Goal: Information Seeking & Learning: Learn about a topic

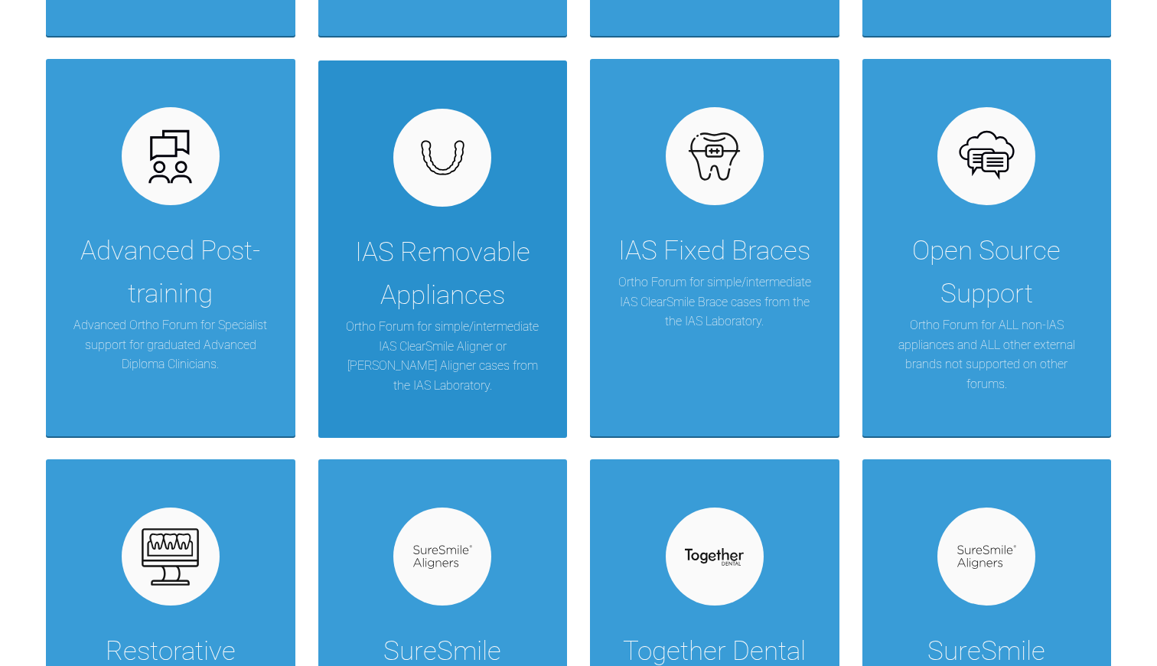
click at [429, 330] on p "Ortho Forum for simple/intermediate IAS ClearSmile Aligner or [PERSON_NAME] Ali…" at bounding box center [443, 356] width 204 height 78
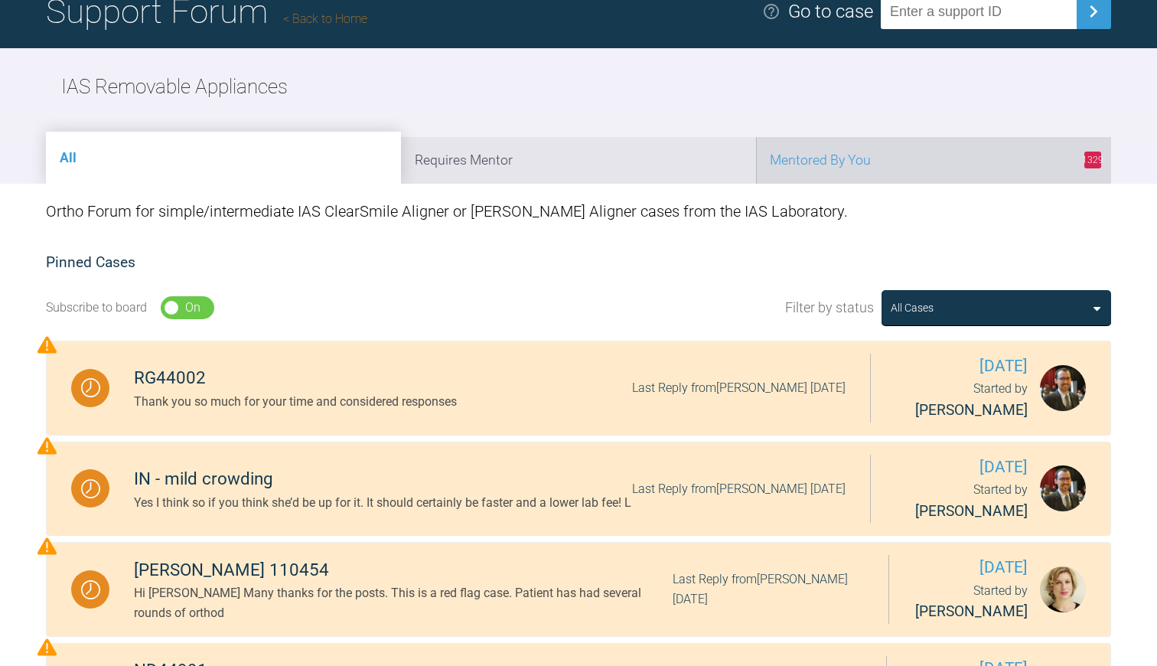
scroll to position [121, 0]
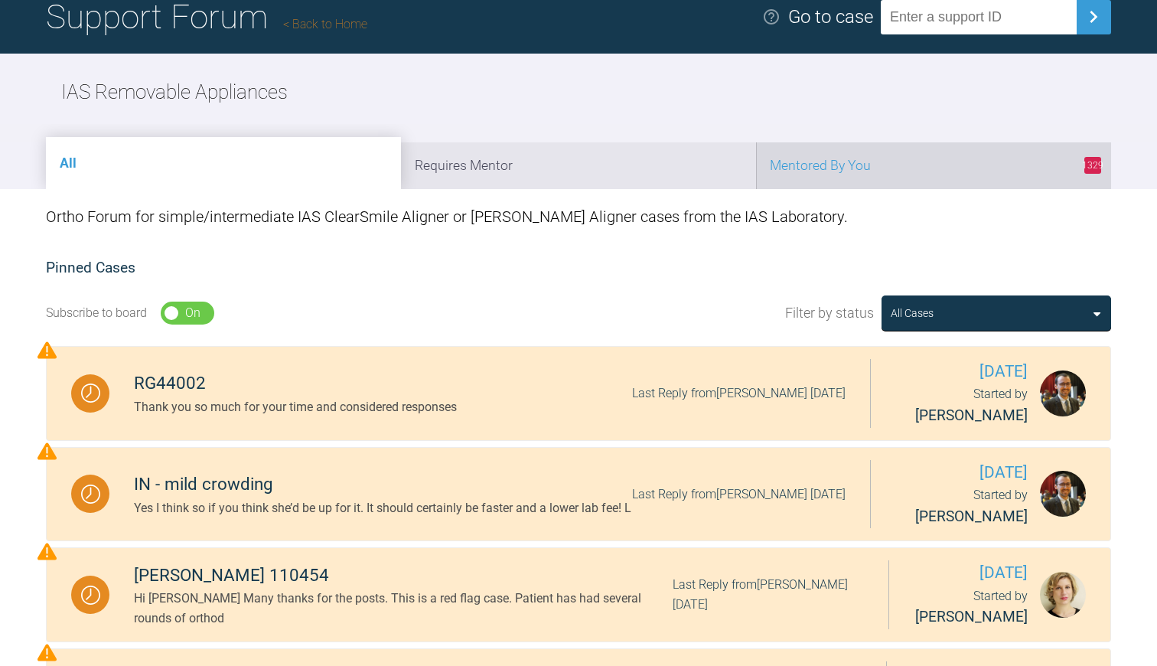
click at [846, 156] on li "1329 Mentored By You" at bounding box center [933, 165] width 355 height 47
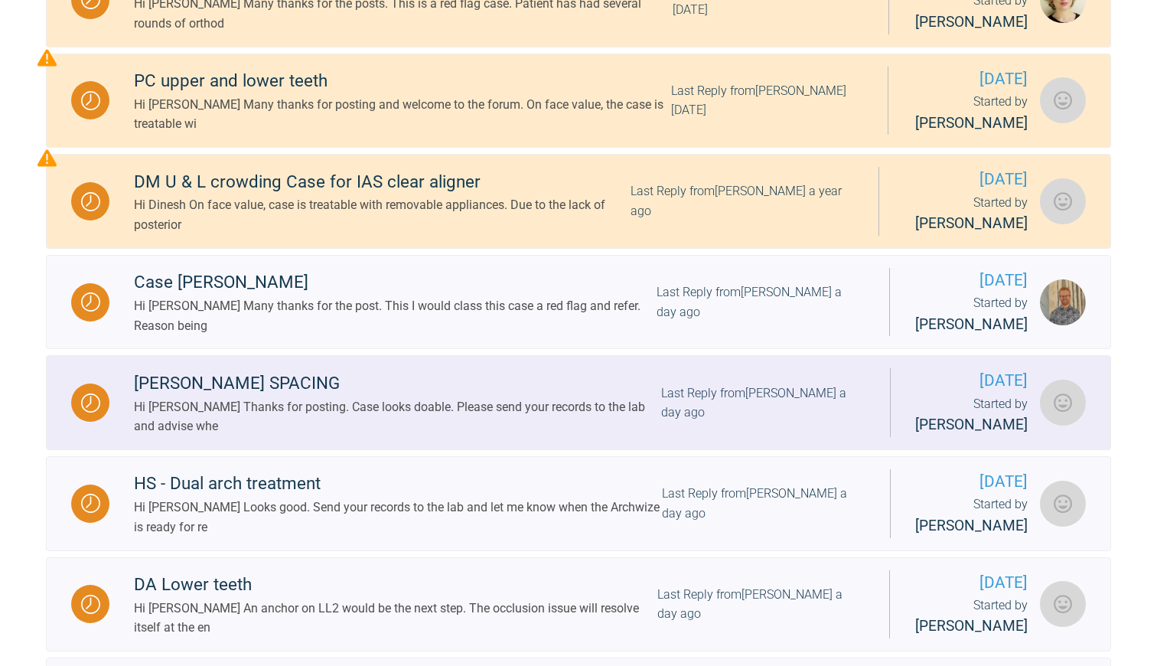
scroll to position [523, 1]
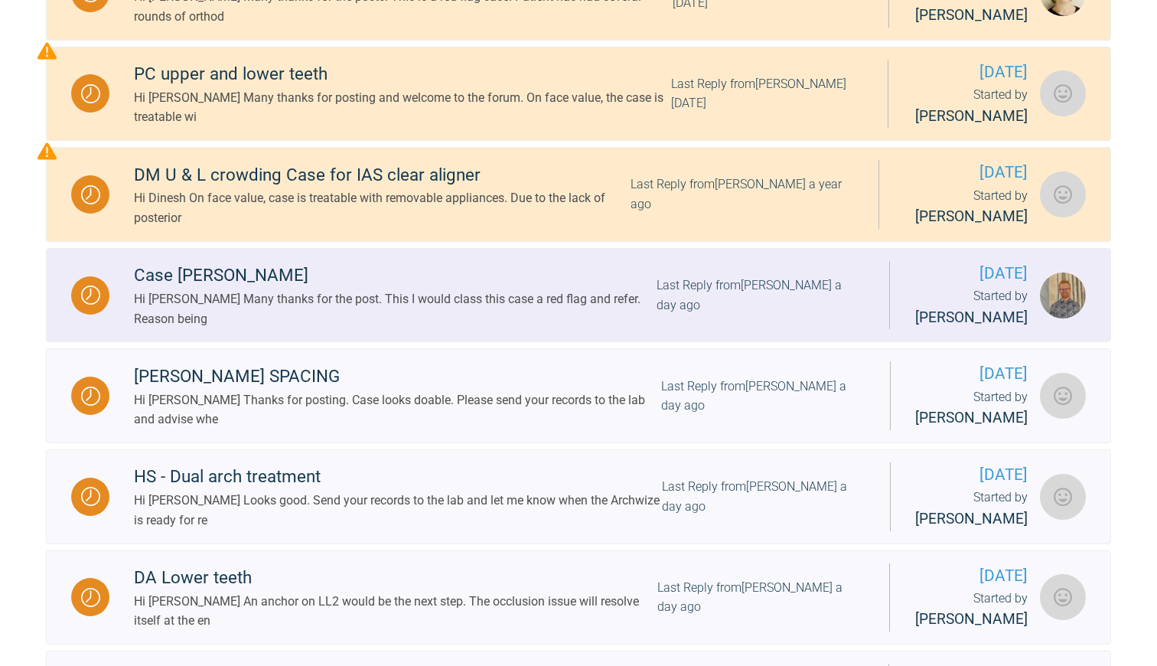
click at [436, 317] on div "Hi [PERSON_NAME] Many thanks for the post. This I would class this case a red f…" at bounding box center [395, 308] width 523 height 39
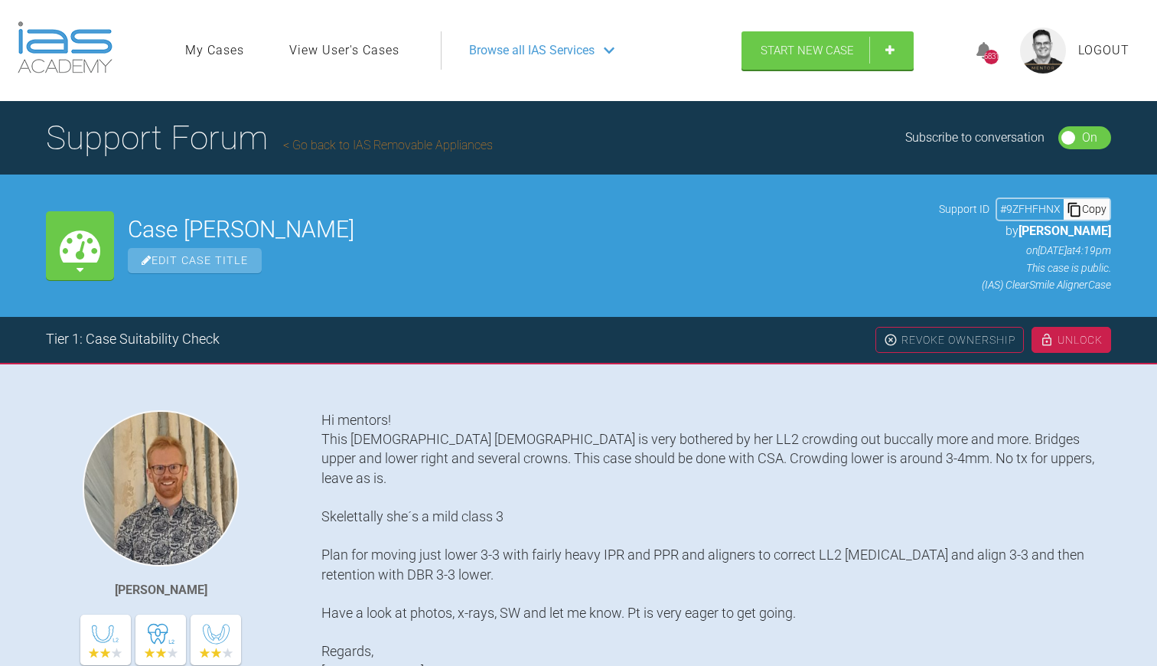
click at [329, 145] on link "Go back to IAS Removable Appliances" at bounding box center [388, 145] width 210 height 15
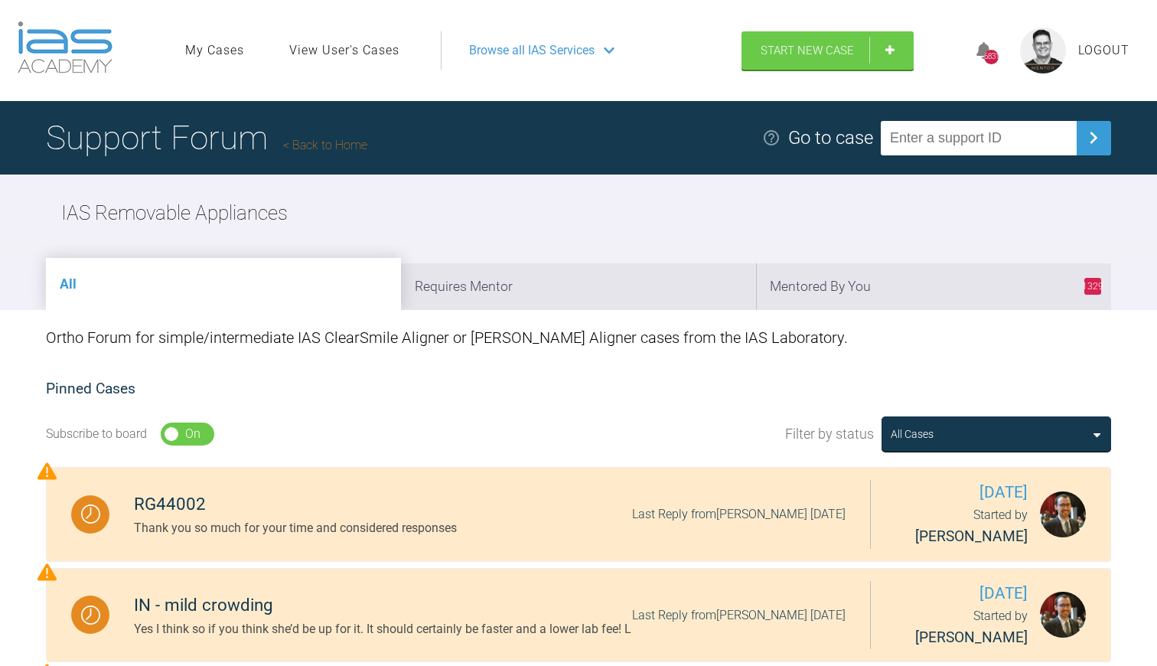
click at [318, 145] on link "Back to Home" at bounding box center [325, 145] width 84 height 15
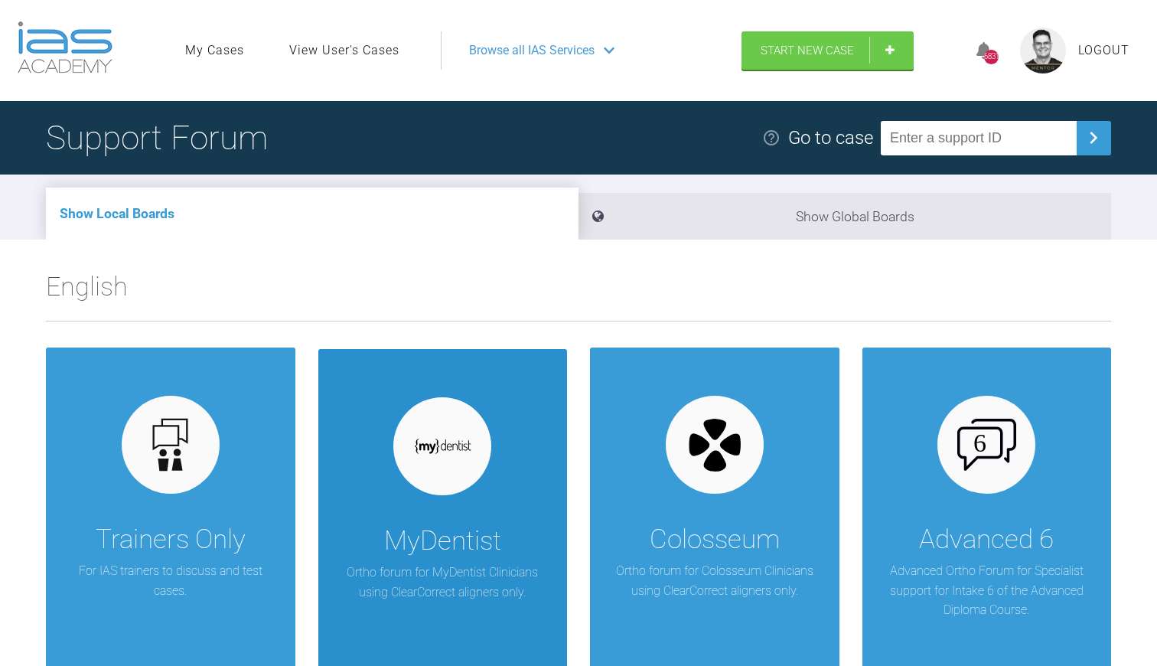
click at [434, 530] on div "MyDentist" at bounding box center [442, 541] width 117 height 43
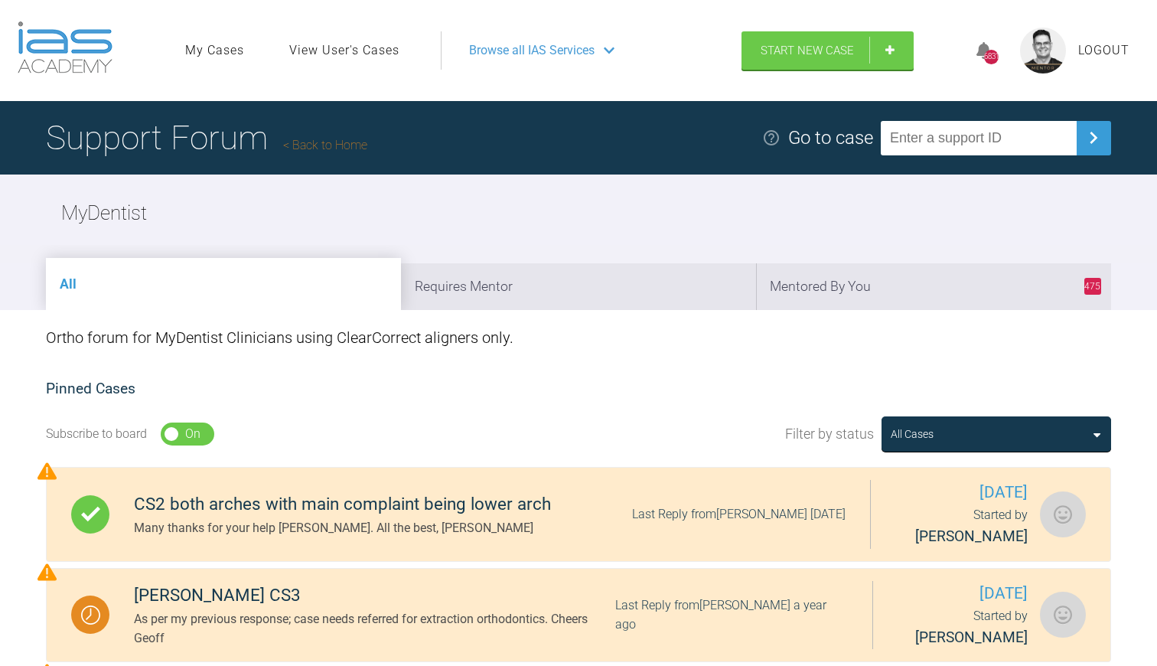
click at [321, 145] on link "Back to Home" at bounding box center [325, 145] width 84 height 15
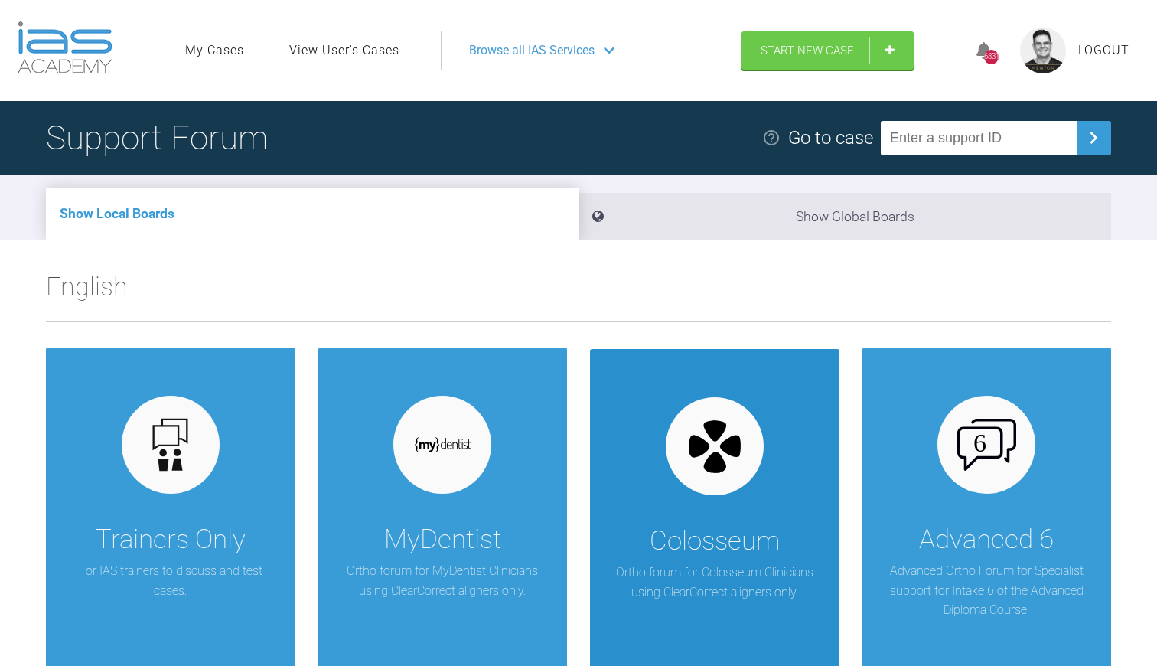
click at [721, 509] on div "Colosseum Ortho forum for Colosseum Clinicians using ClearCorrect aligners only." at bounding box center [714, 537] width 249 height 377
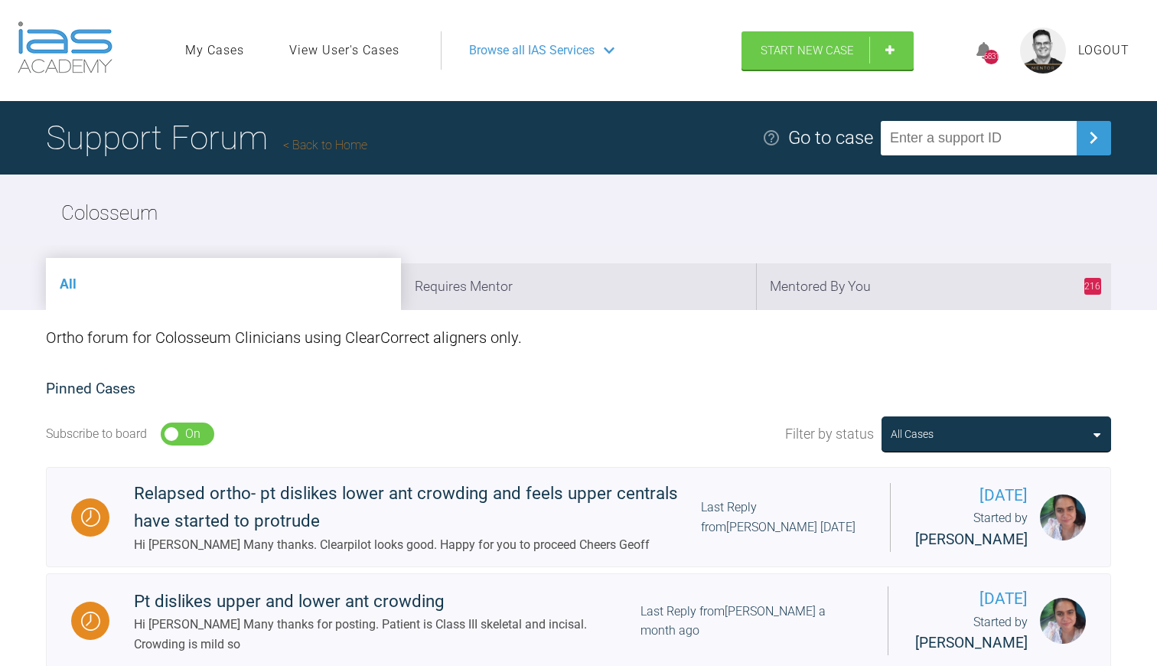
click at [329, 144] on link "Back to Home" at bounding box center [325, 145] width 84 height 15
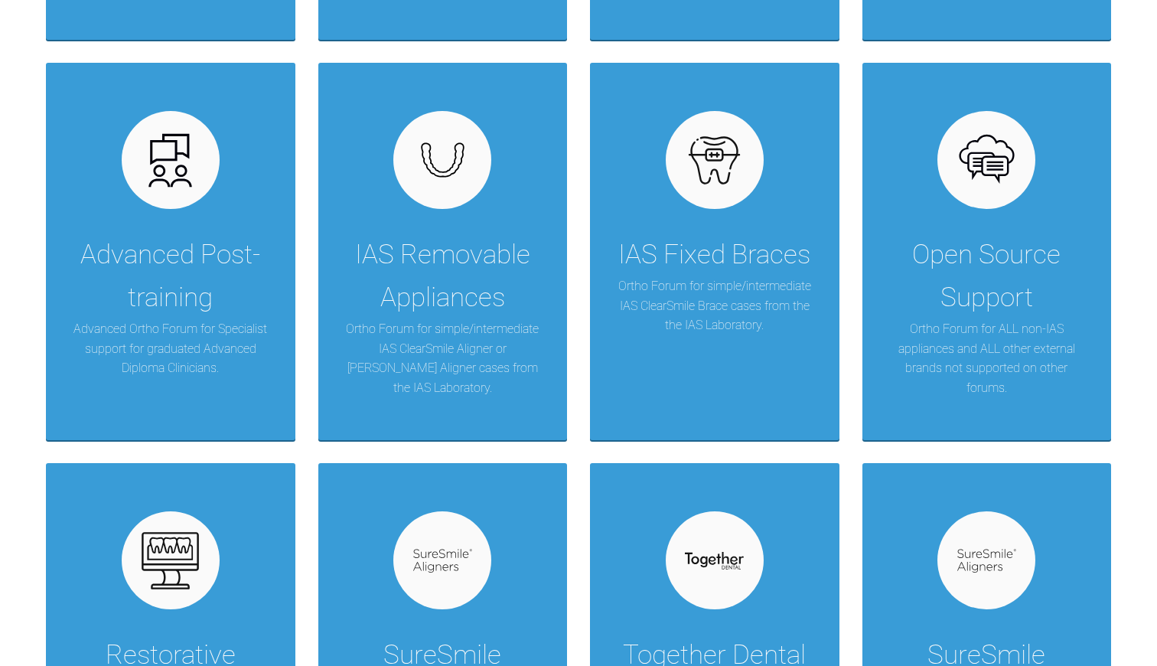
scroll to position [685, 0]
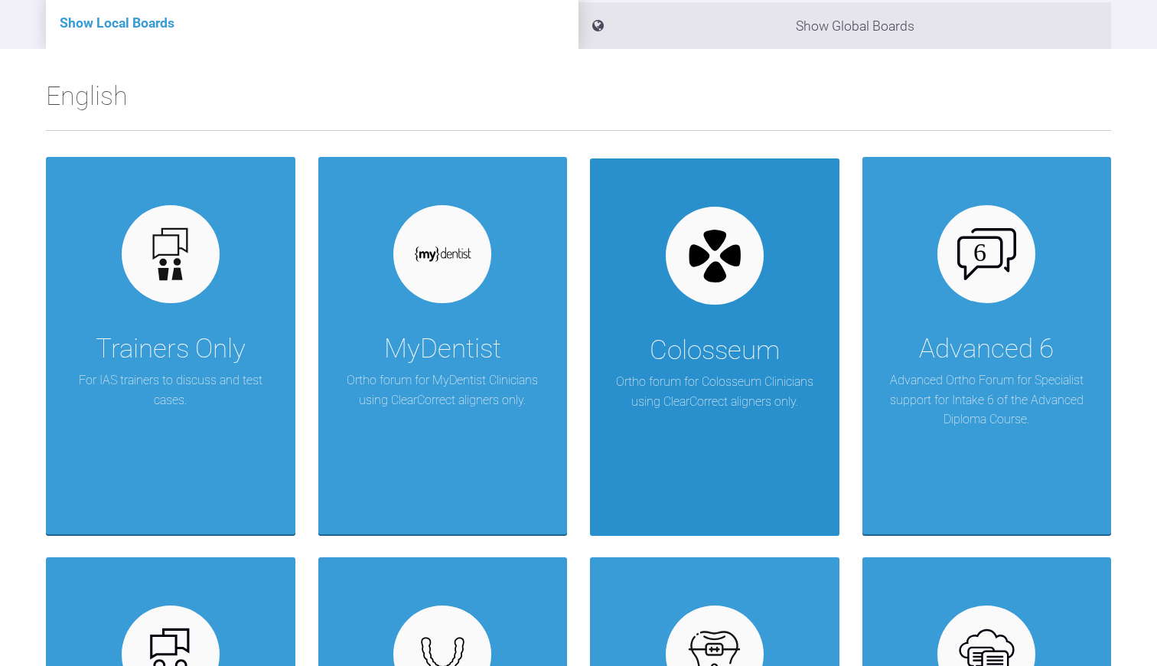
click at [633, 341] on div "Colosseum Ortho forum for Colosseum Clinicians using ClearCorrect aligners only." at bounding box center [714, 346] width 249 height 377
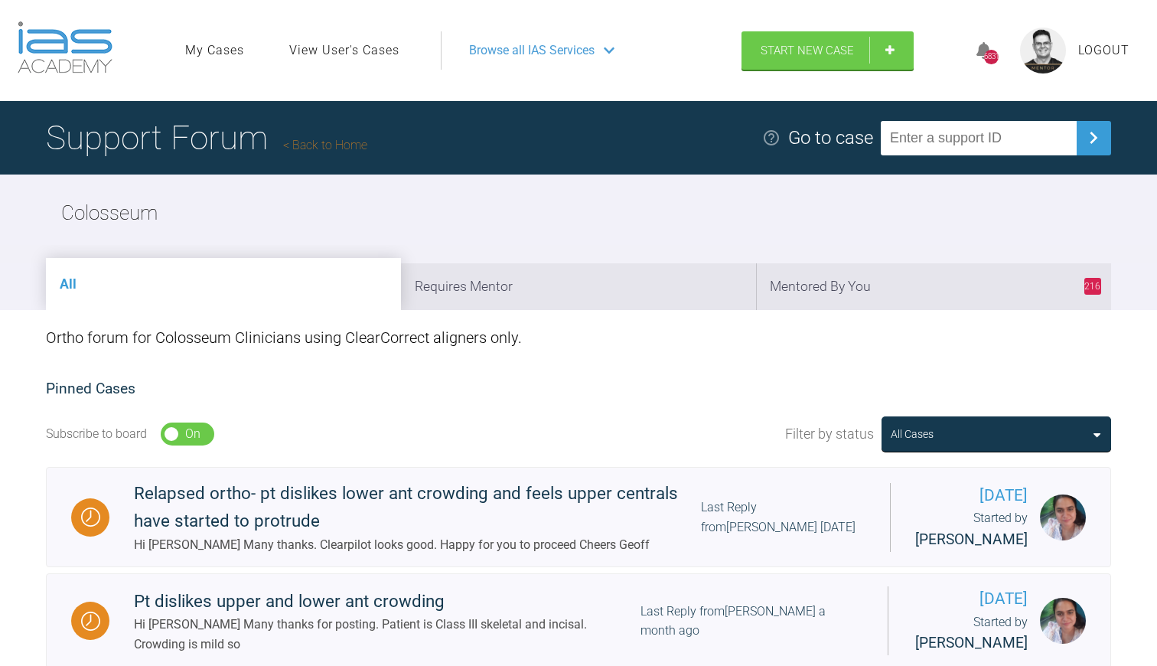
click at [326, 142] on link "Back to Home" at bounding box center [325, 145] width 84 height 15
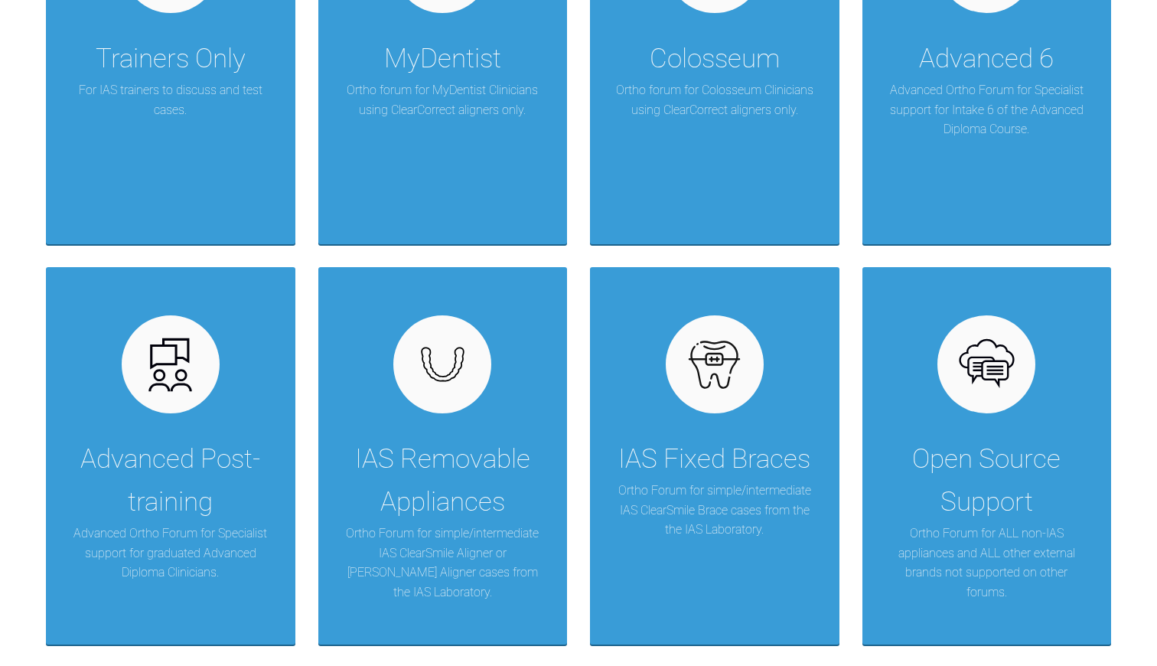
scroll to position [913, 0]
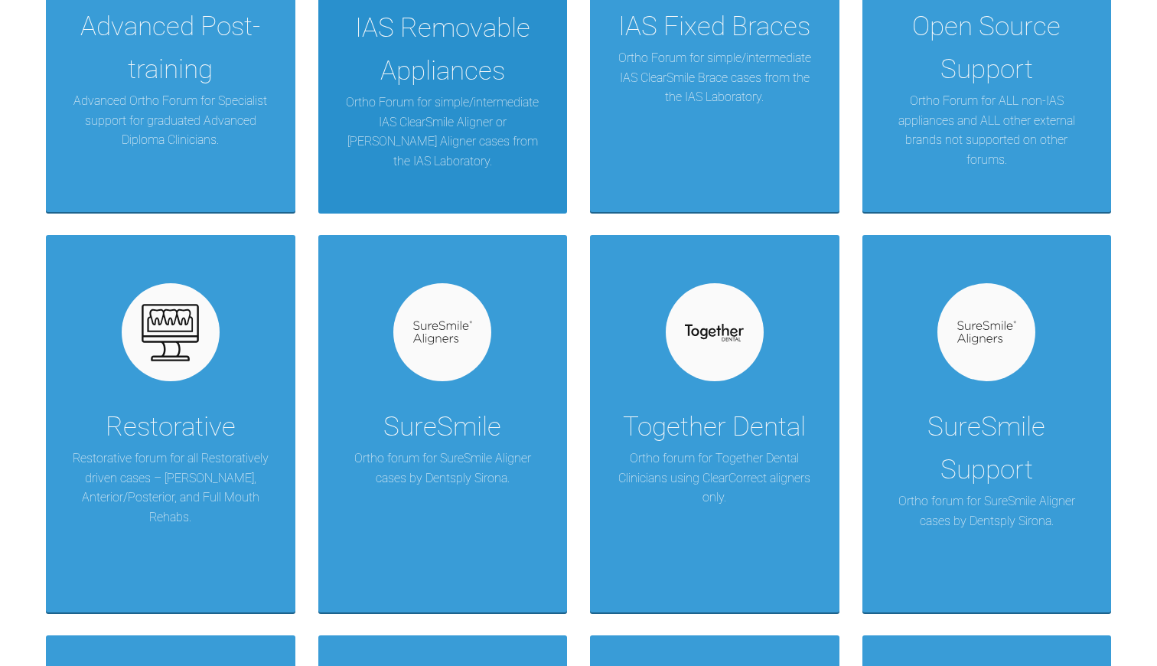
click at [353, 123] on p "Ortho Forum for simple/intermediate IAS ClearSmile Aligner or [PERSON_NAME] Ali…" at bounding box center [443, 132] width 204 height 78
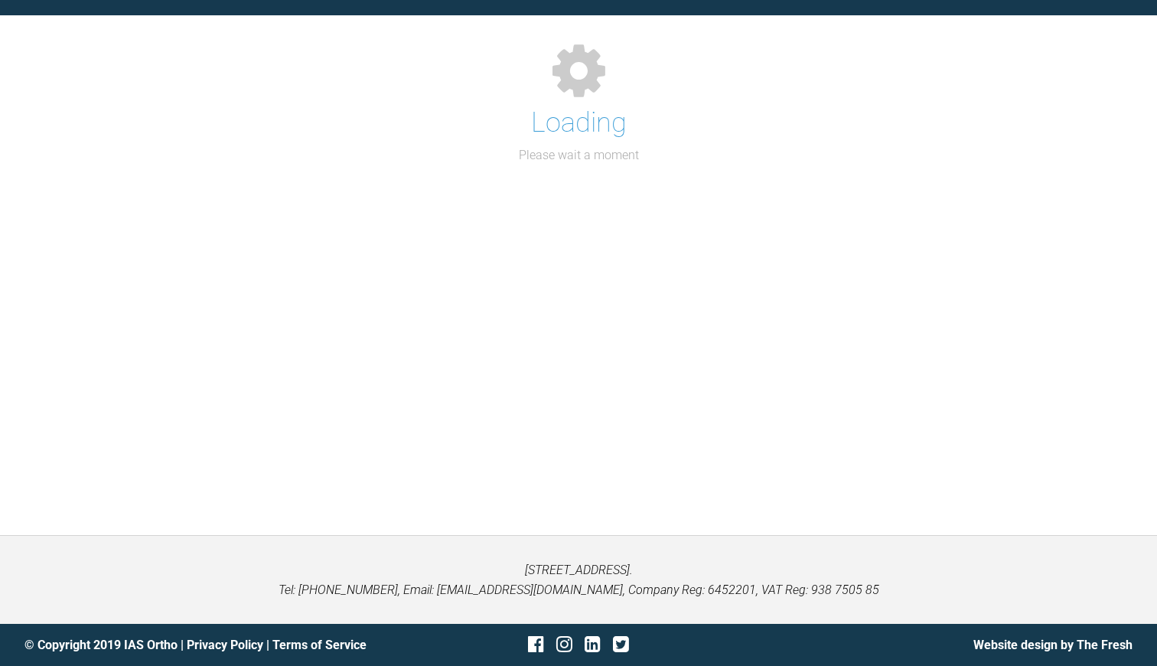
scroll to position [158, 0]
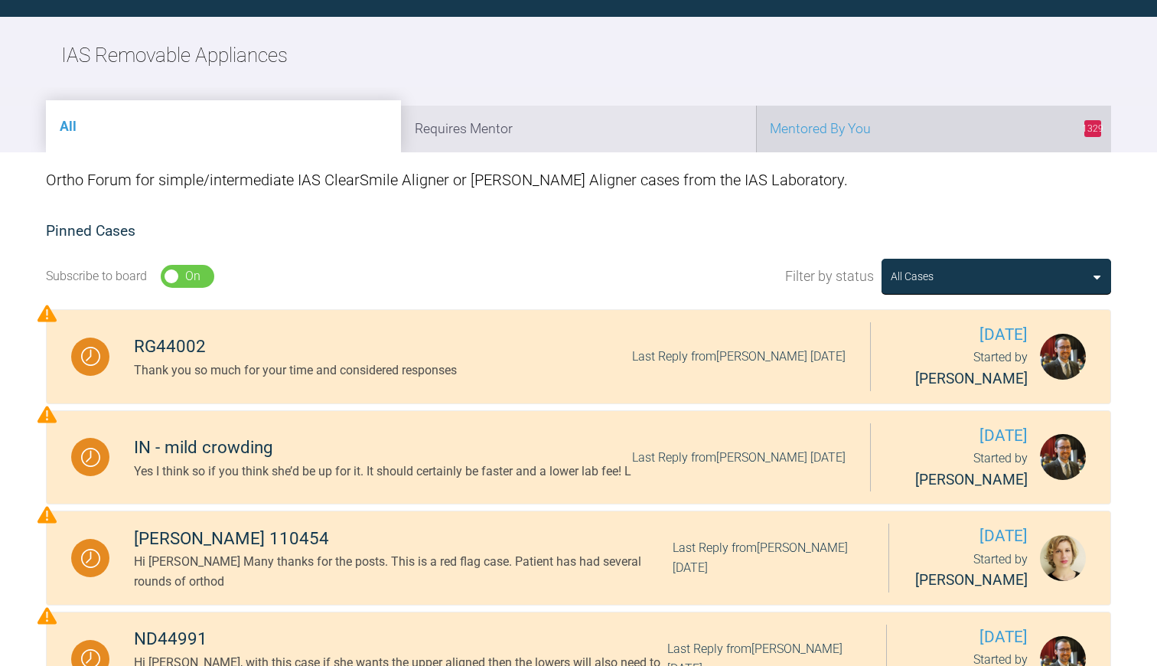
click at [806, 133] on li "1329 Mentored By You" at bounding box center [933, 129] width 355 height 47
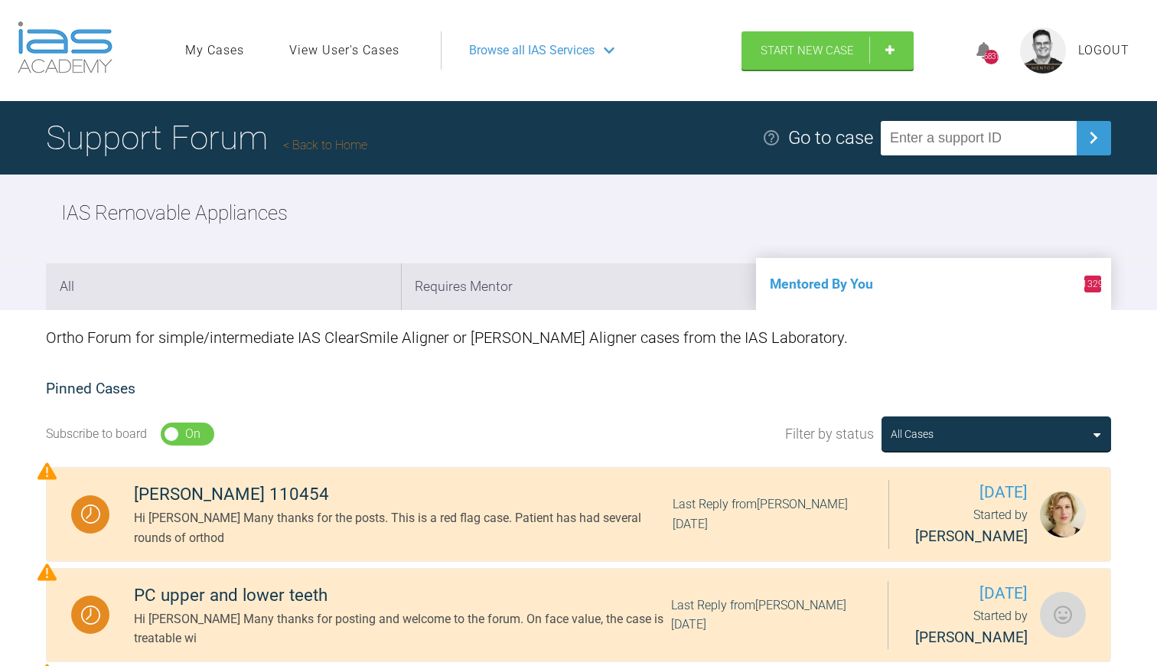
scroll to position [0, 0]
click at [325, 140] on link "Back to Home" at bounding box center [325, 145] width 84 height 15
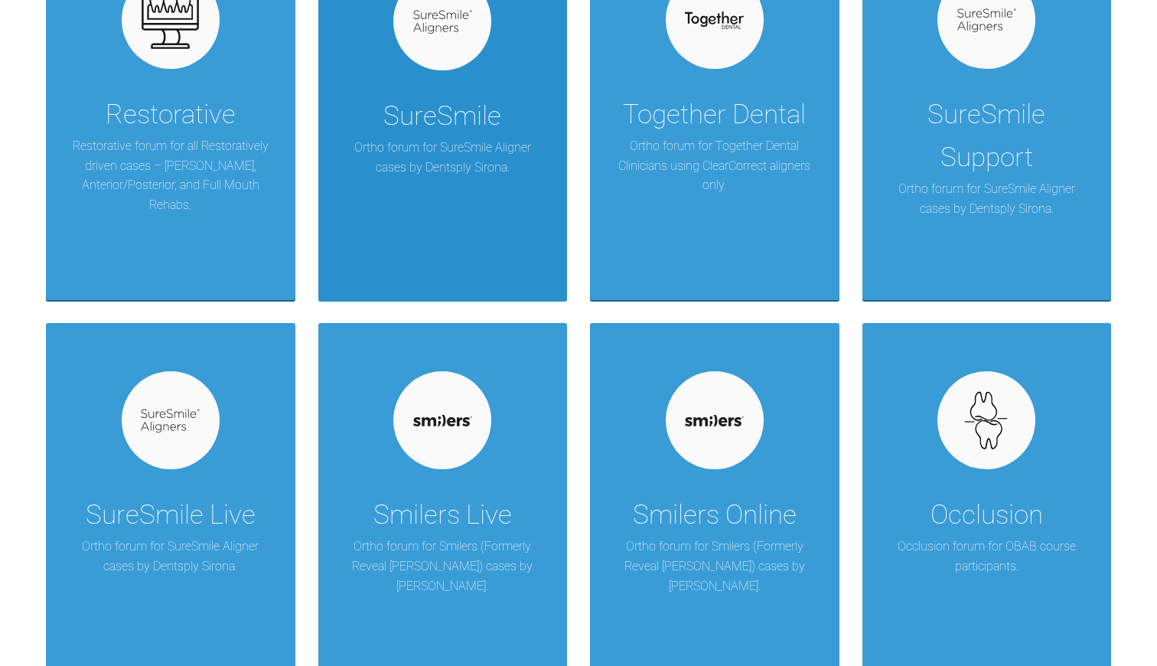
click at [409, 143] on p "Ortho forum for SureSmile Aligner cases by Dentsply Sirona." at bounding box center [443, 157] width 204 height 39
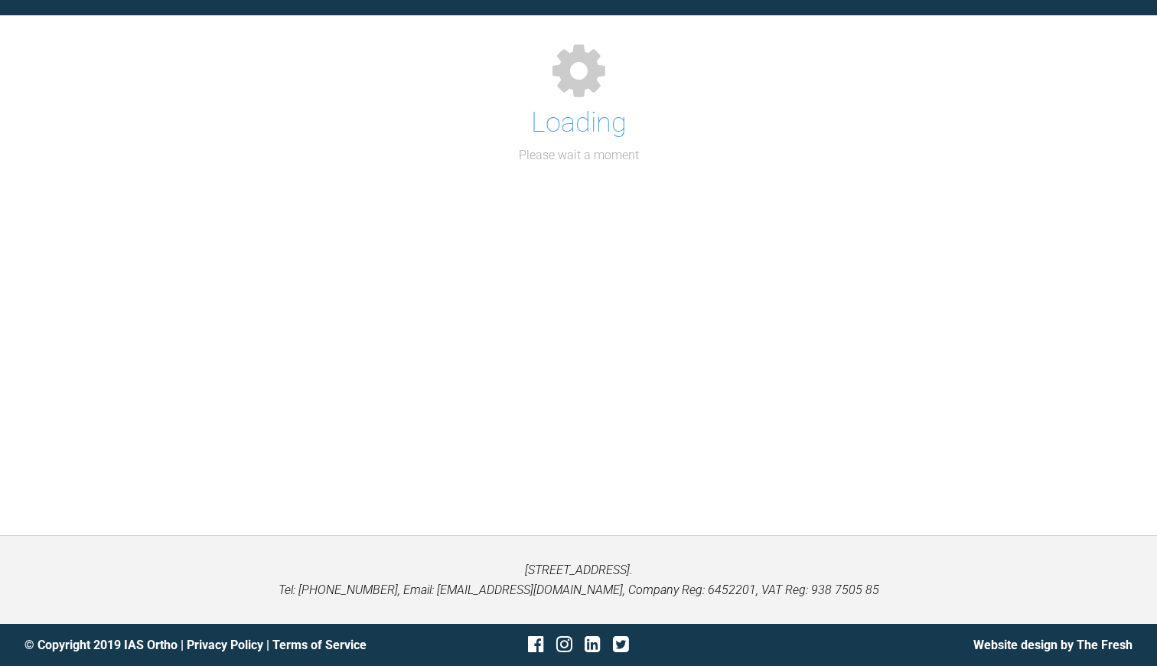
scroll to position [158, 0]
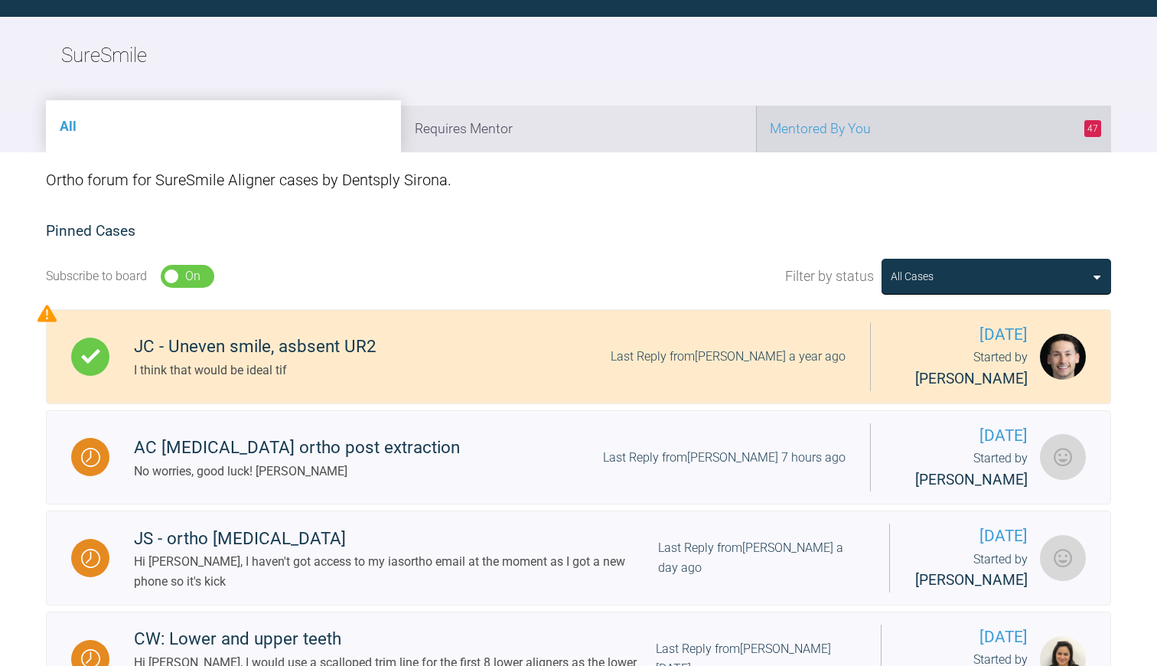
click at [817, 142] on li "47 Mentored By You" at bounding box center [933, 129] width 355 height 47
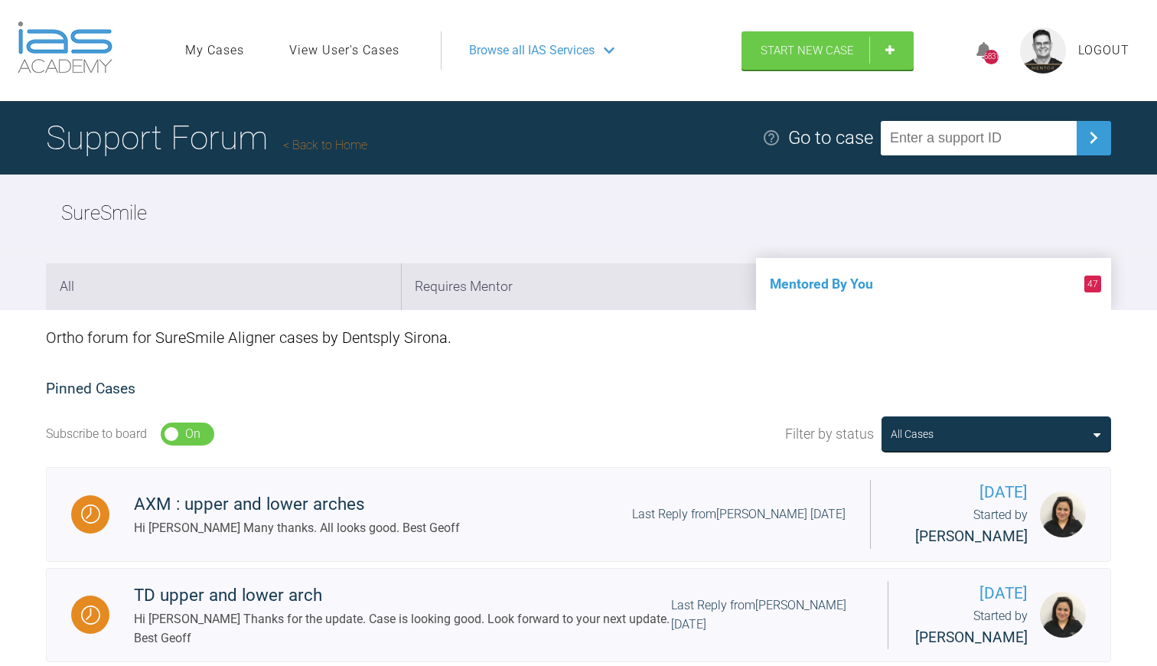
scroll to position [0, 0]
click at [311, 142] on link "Back to Home" at bounding box center [325, 145] width 84 height 15
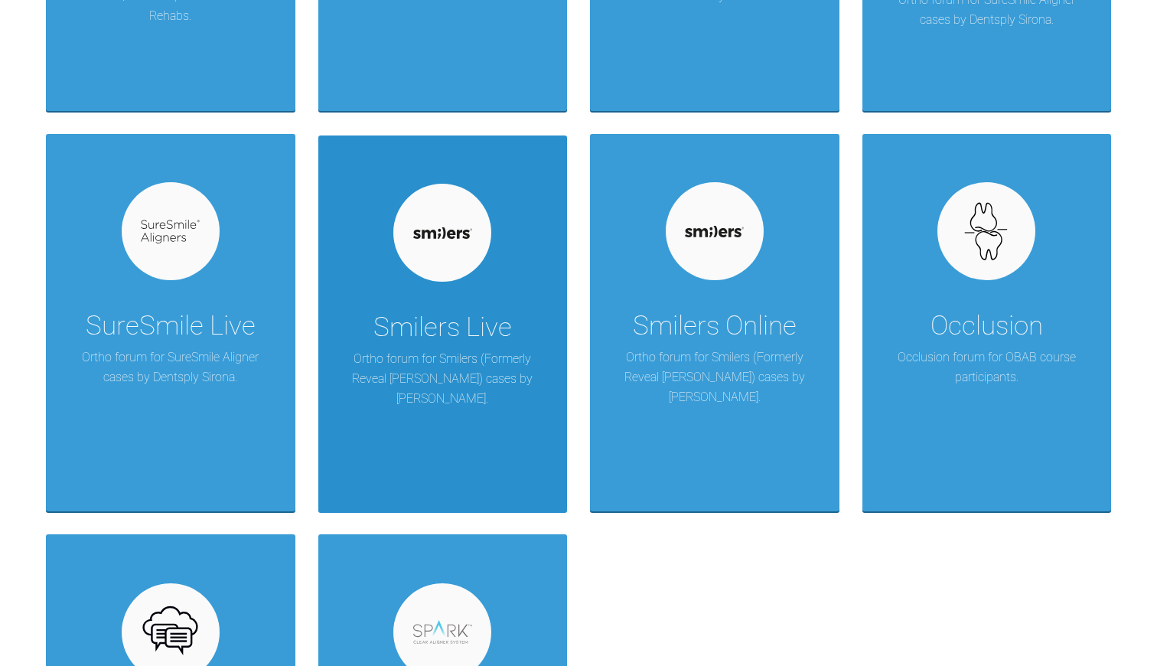
scroll to position [1407, 0]
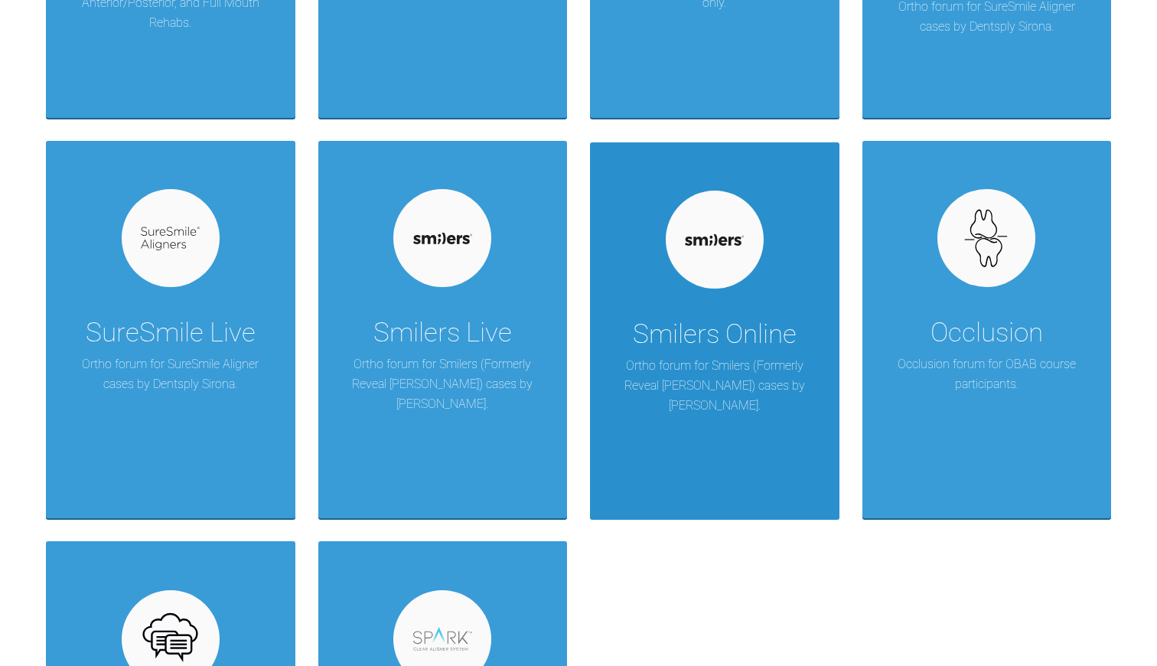
click at [744, 380] on p "Ortho forum for Smilers (Formerly Reveal [PERSON_NAME]) cases by [PERSON_NAME]." at bounding box center [715, 385] width 204 height 59
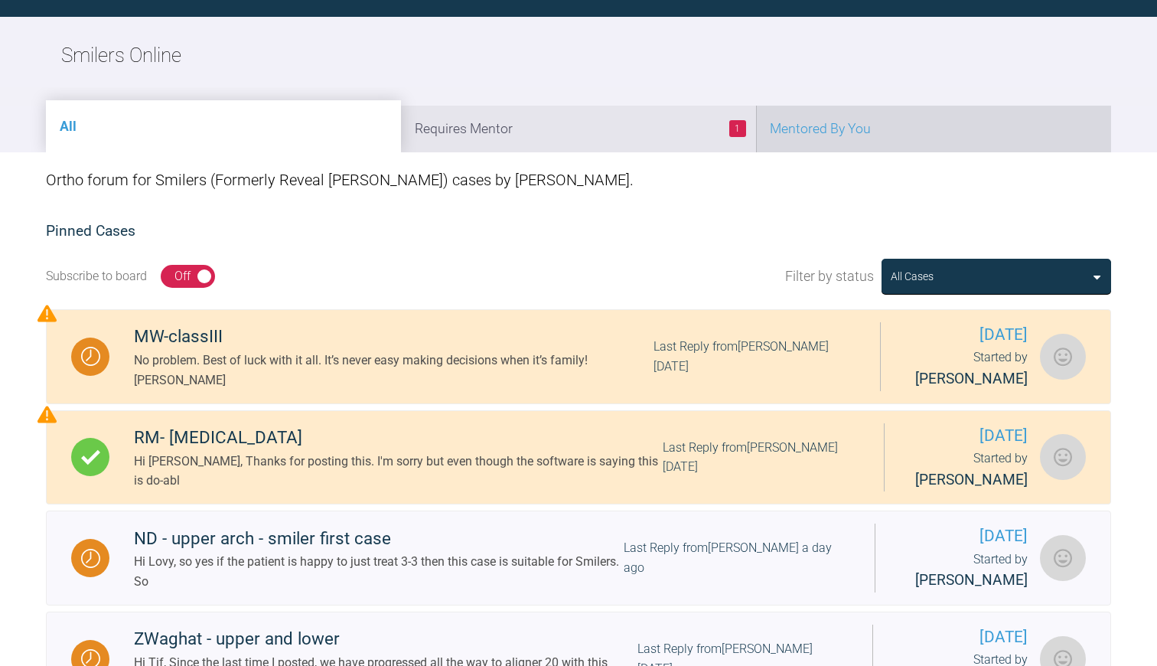
click at [862, 133] on li "Mentored By You" at bounding box center [933, 129] width 355 height 47
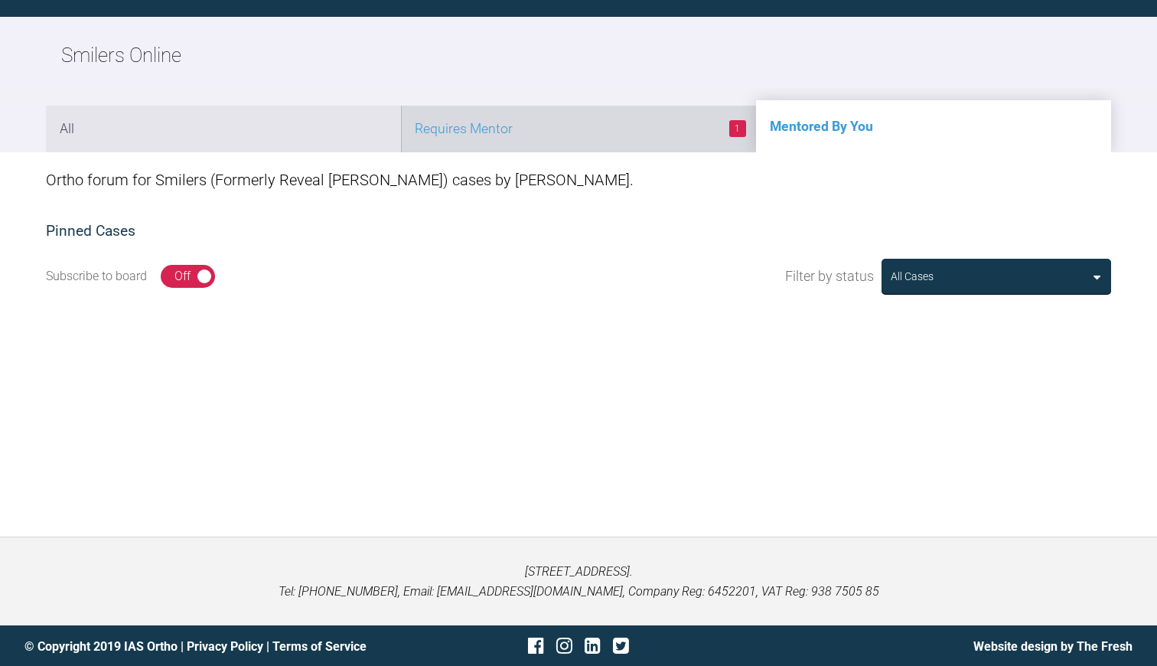
click at [567, 136] on li "1 Requires Mentor" at bounding box center [578, 129] width 355 height 47
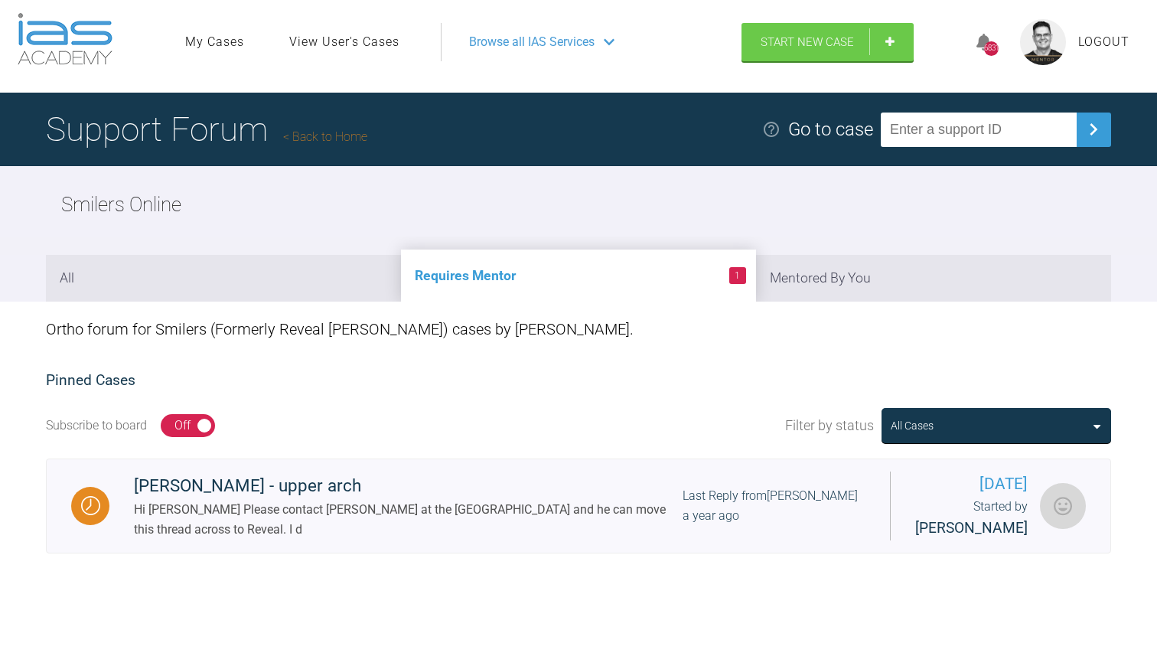
scroll to position [8, 0]
click at [321, 133] on link "Back to Home" at bounding box center [325, 136] width 84 height 15
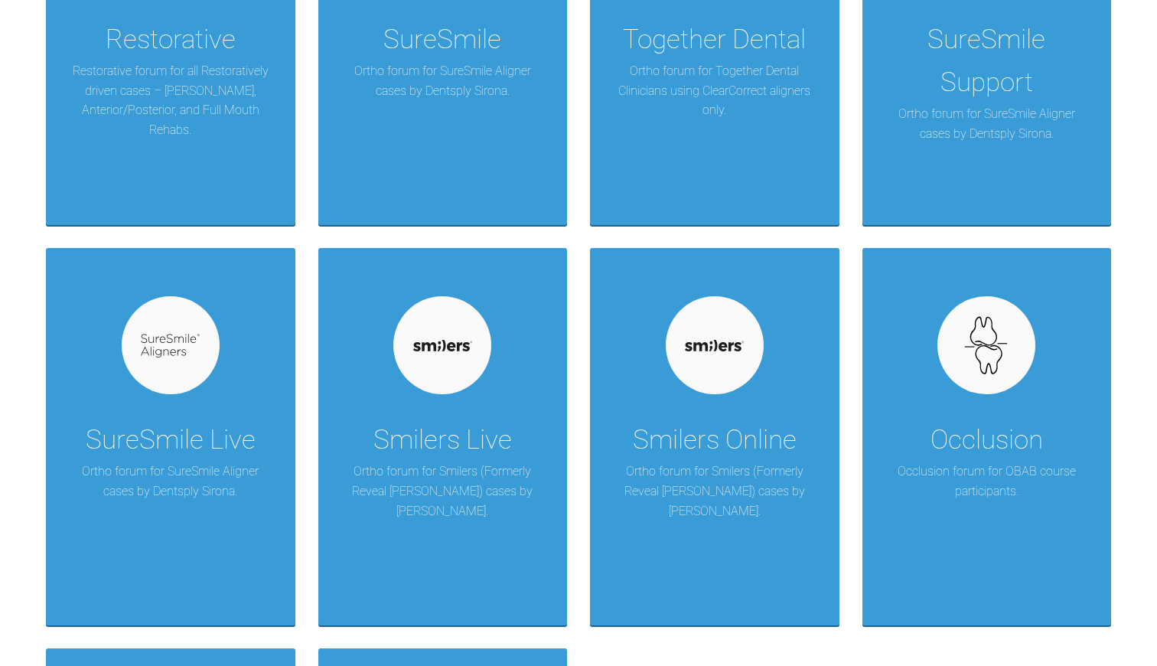
scroll to position [1322, 0]
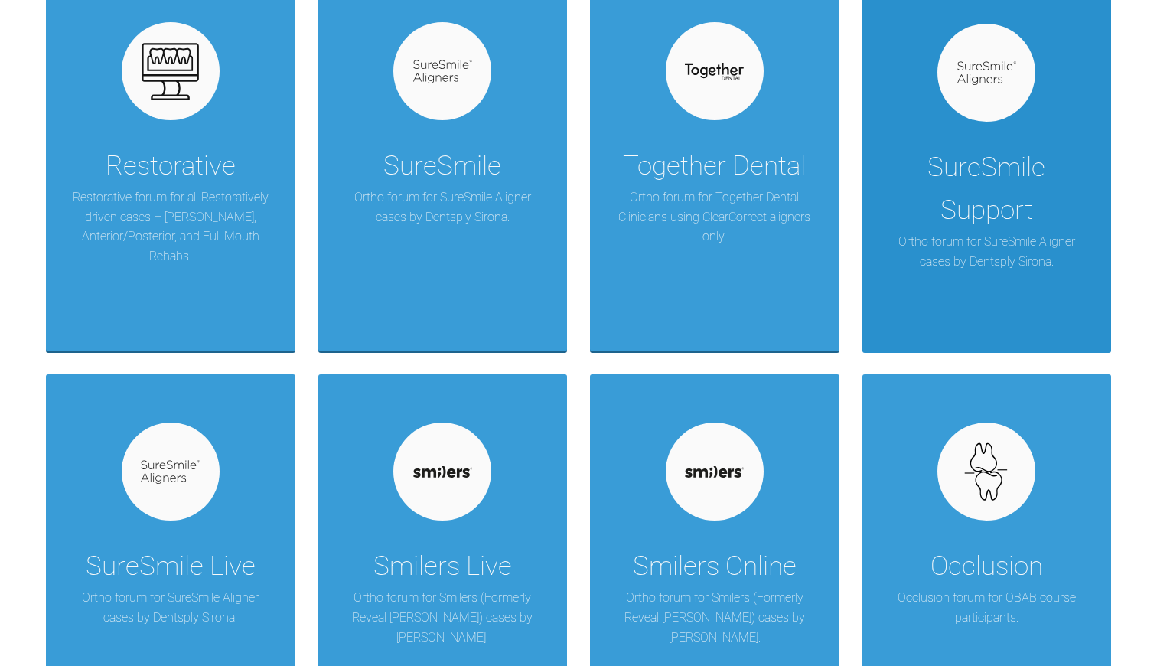
click at [968, 206] on div "SureSmile Support" at bounding box center [987, 189] width 204 height 86
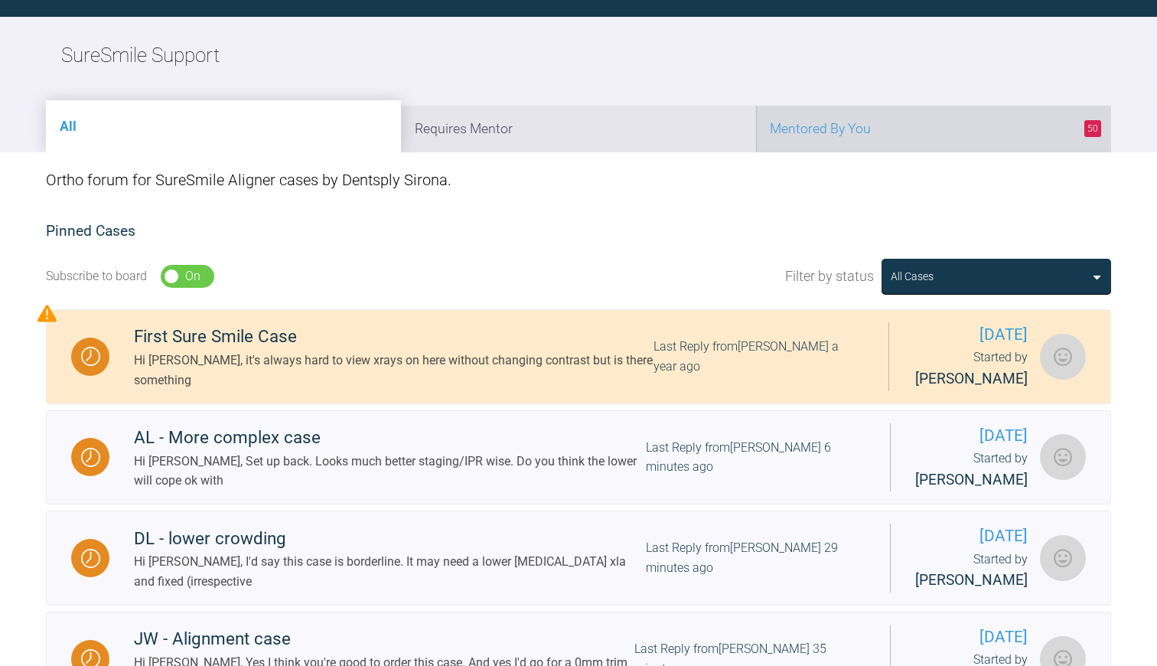
click at [934, 112] on li "50 Mentored By You" at bounding box center [933, 129] width 355 height 47
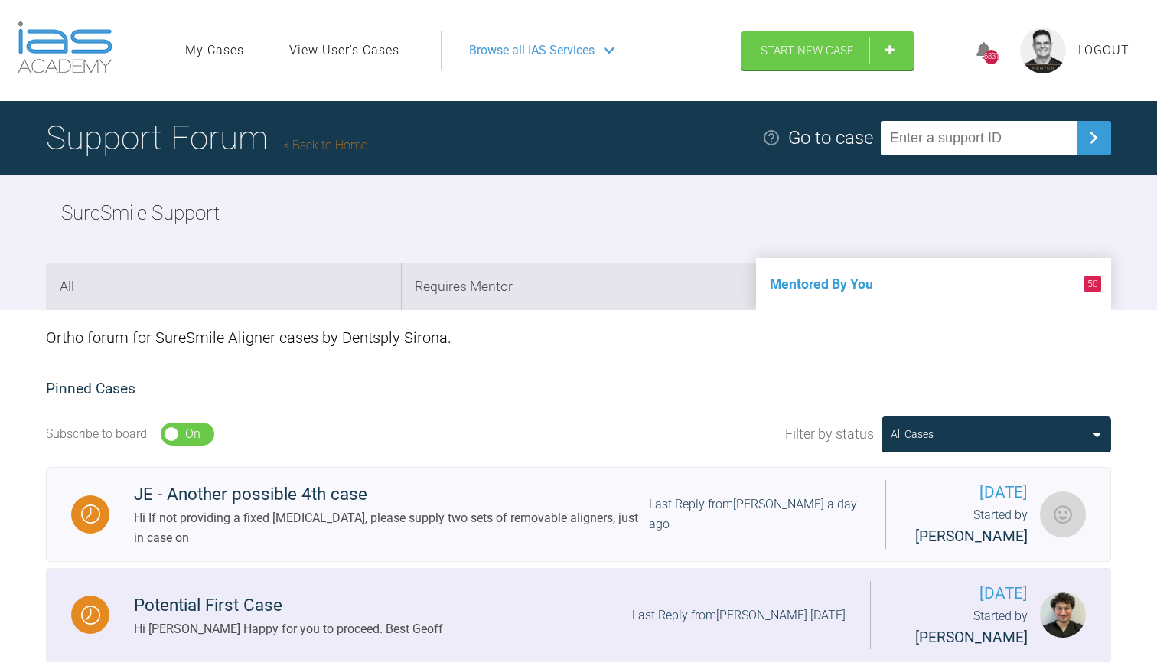
scroll to position [0, 0]
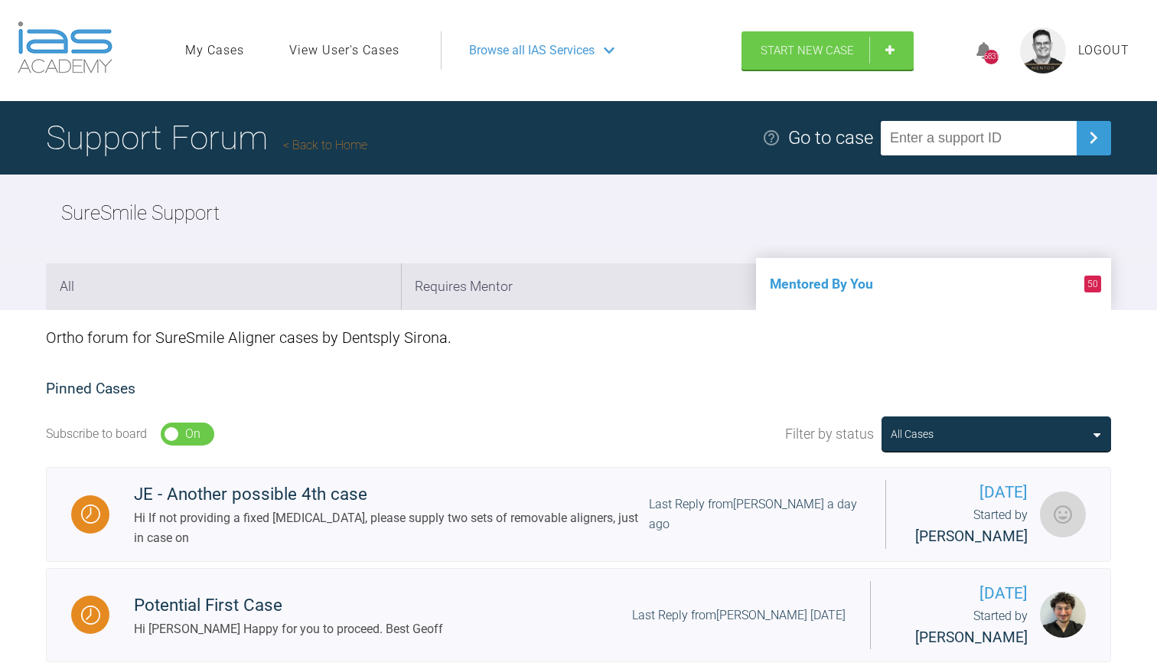
click at [322, 145] on link "Back to Home" at bounding box center [325, 145] width 84 height 15
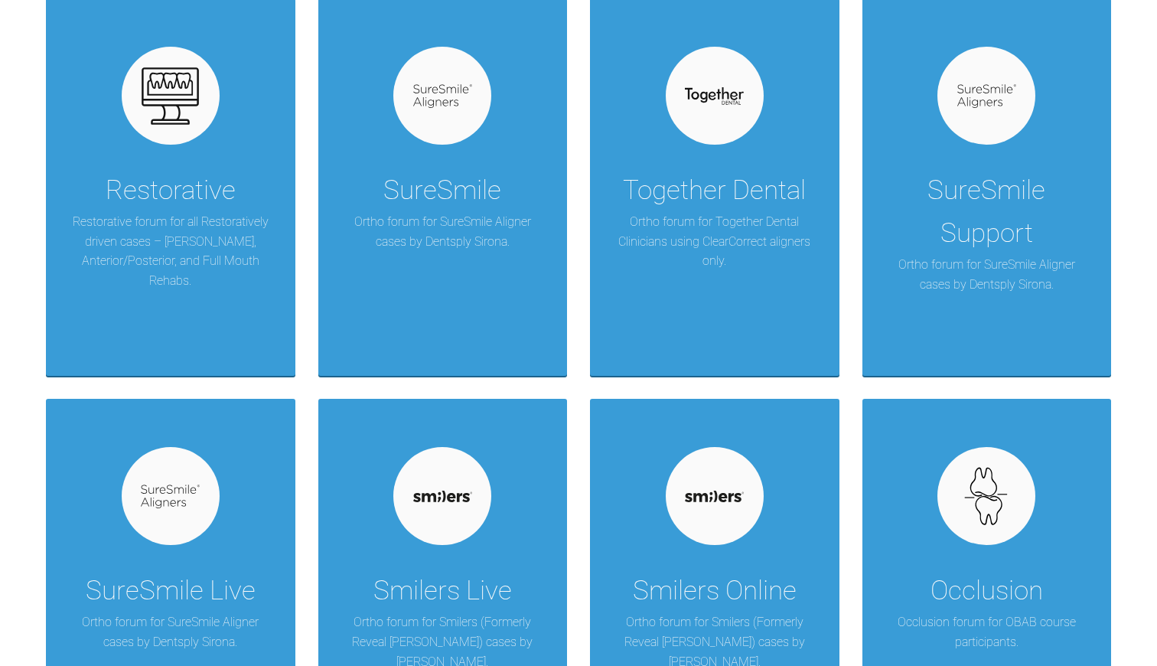
scroll to position [1198, 1]
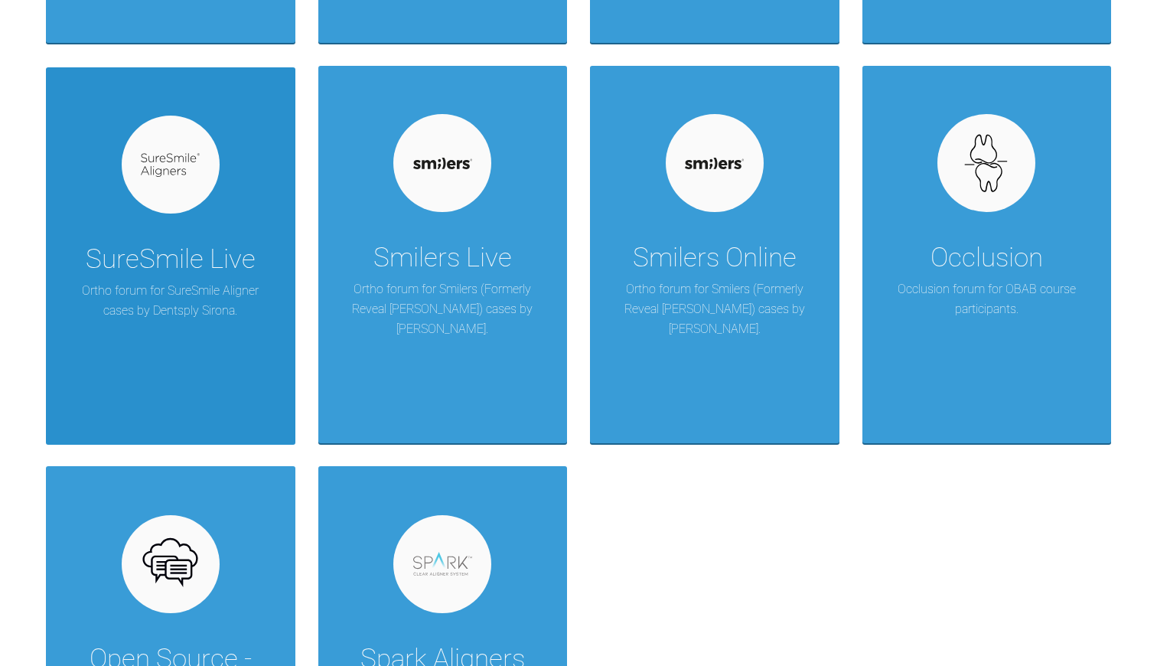
click at [176, 341] on div "SureSmile Live Ortho forum for SureSmile Aligner cases by Dentsply Sirona." at bounding box center [170, 255] width 249 height 377
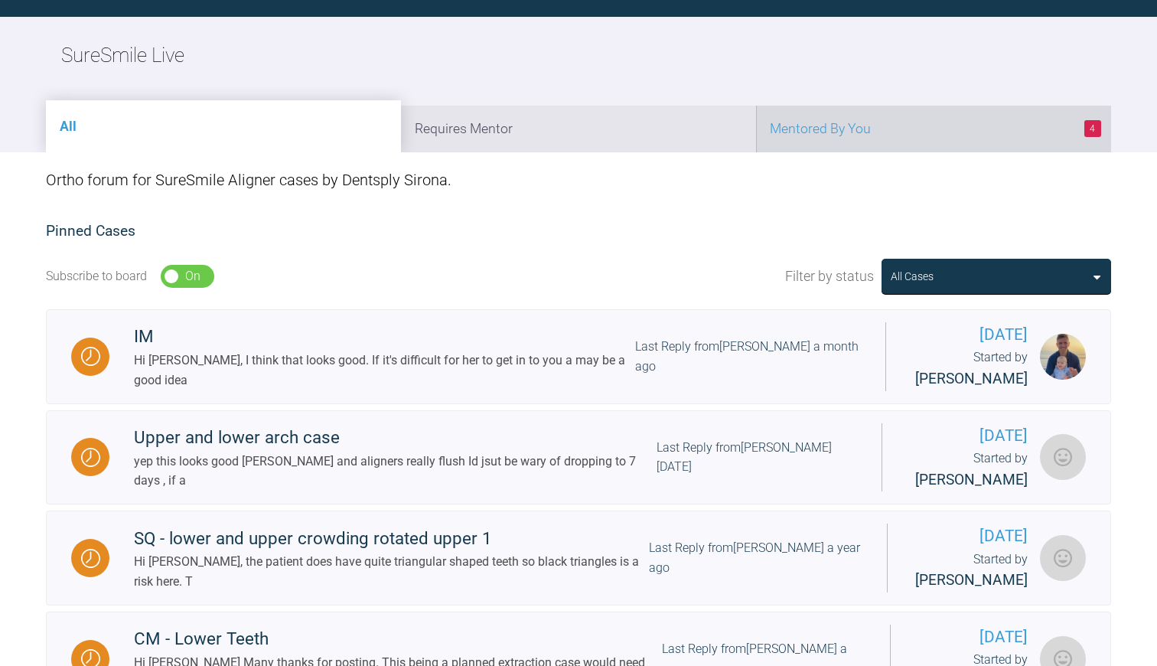
click at [827, 124] on li "4 Mentored By You" at bounding box center [933, 129] width 355 height 47
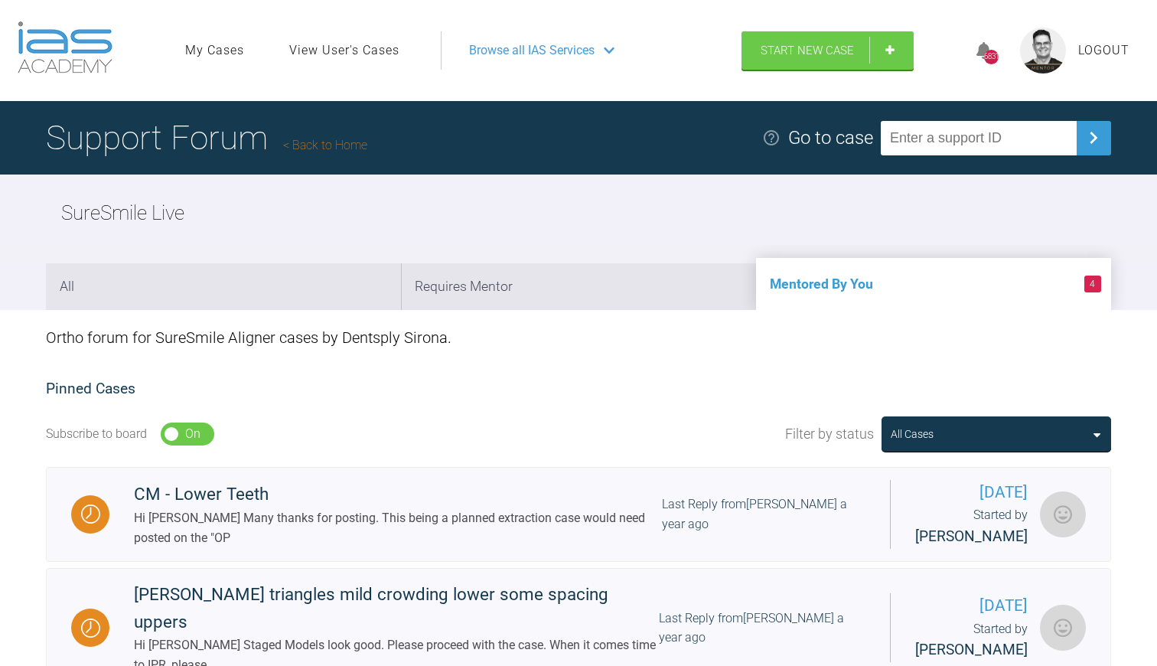
scroll to position [0, 0]
click at [328, 132] on h1 "Support Forum Back to Home" at bounding box center [206, 138] width 321 height 54
click at [329, 148] on link "Back to Home" at bounding box center [325, 145] width 84 height 15
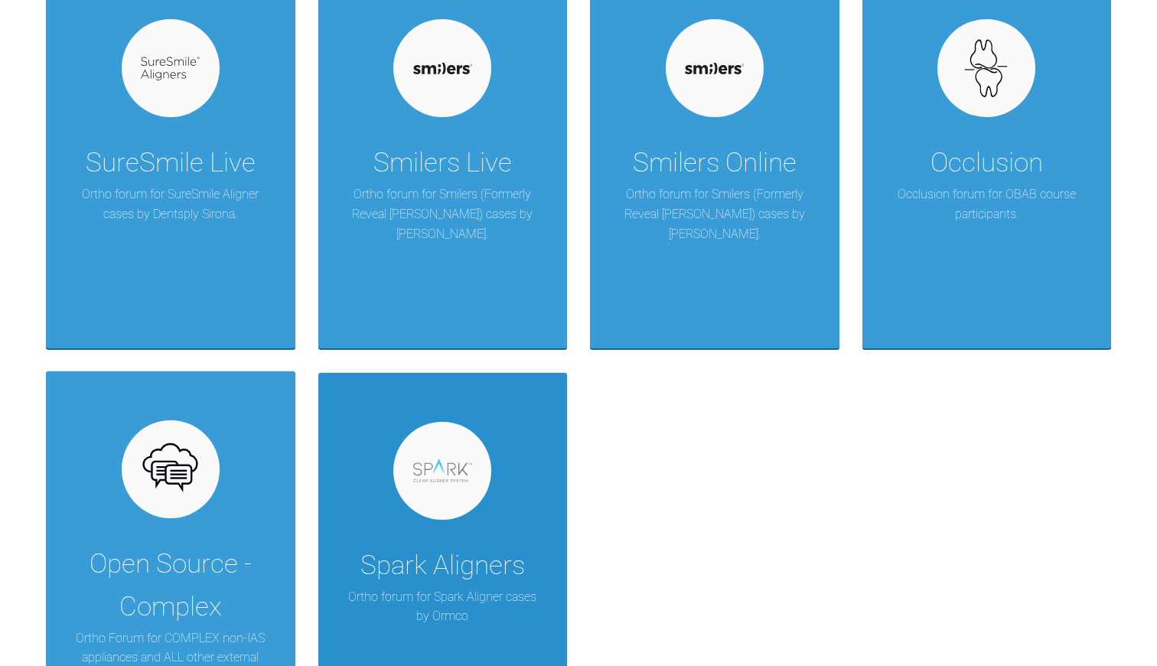
scroll to position [1481, 0]
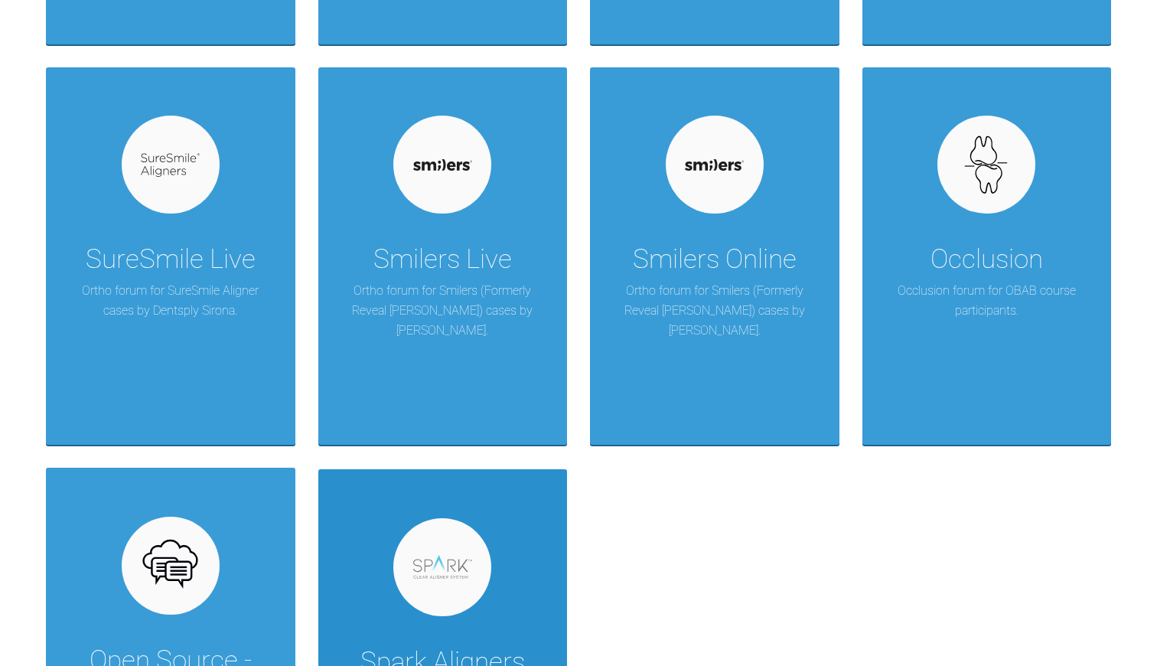
click at [434, 532] on div at bounding box center [442, 567] width 98 height 98
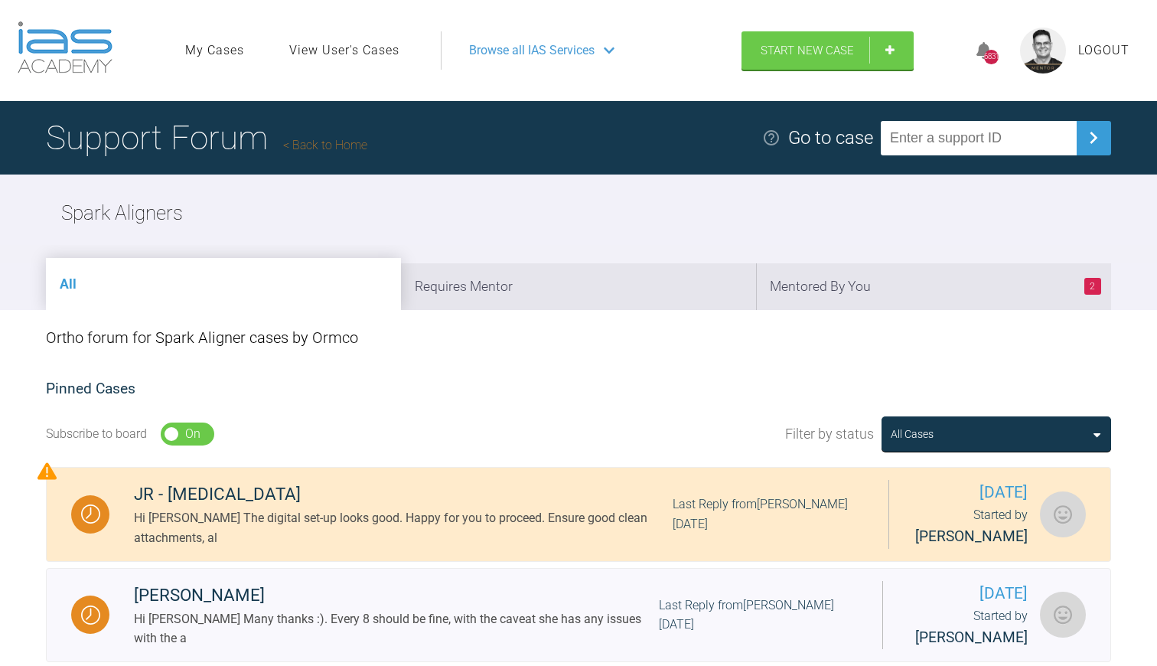
click at [324, 146] on link "Back to Home" at bounding box center [325, 145] width 84 height 15
